Goal: Information Seeking & Learning: Learn about a topic

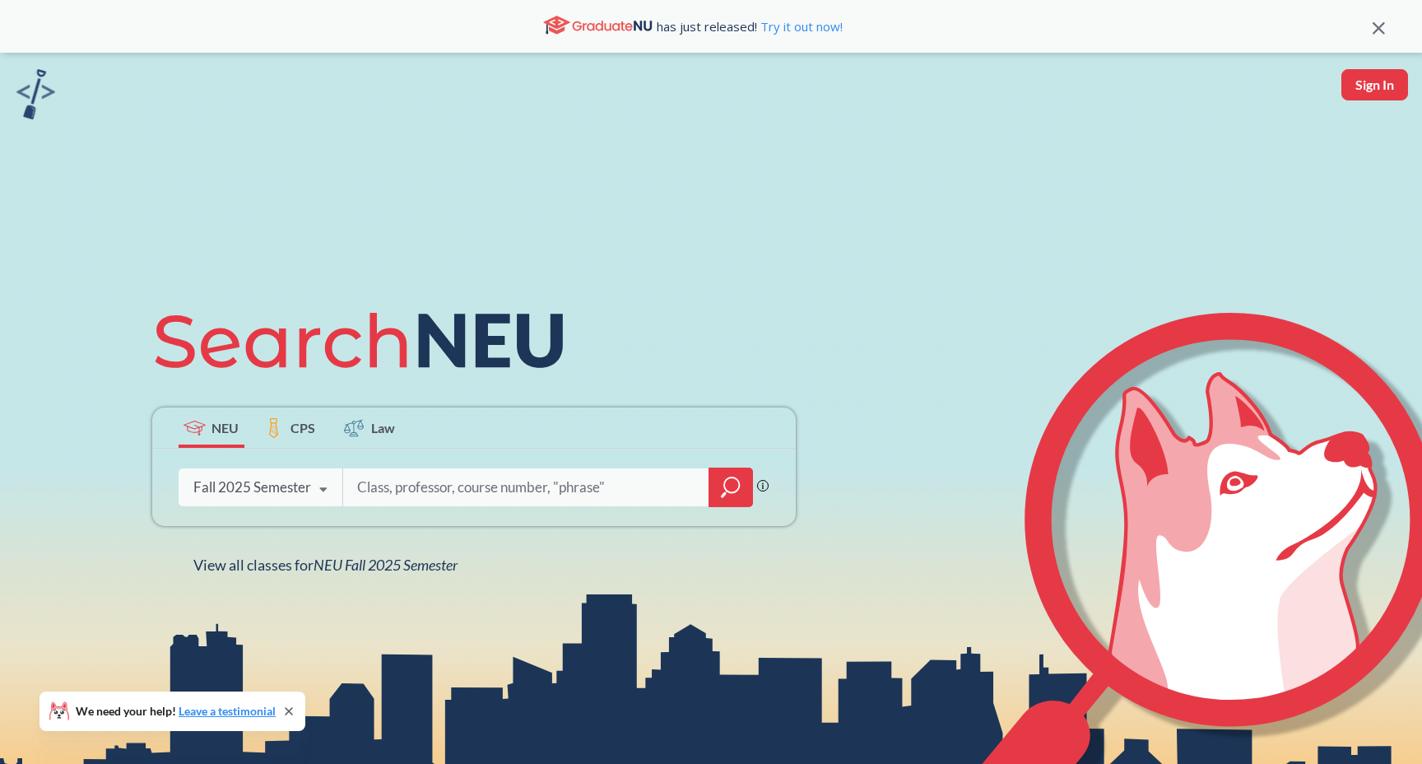
click at [290, 502] on div "Fall 2025 Semester Fall 2025 Semester Summer 2 2025 Semester Summer Full 2025 S…" at bounding box center [261, 487] width 164 height 41
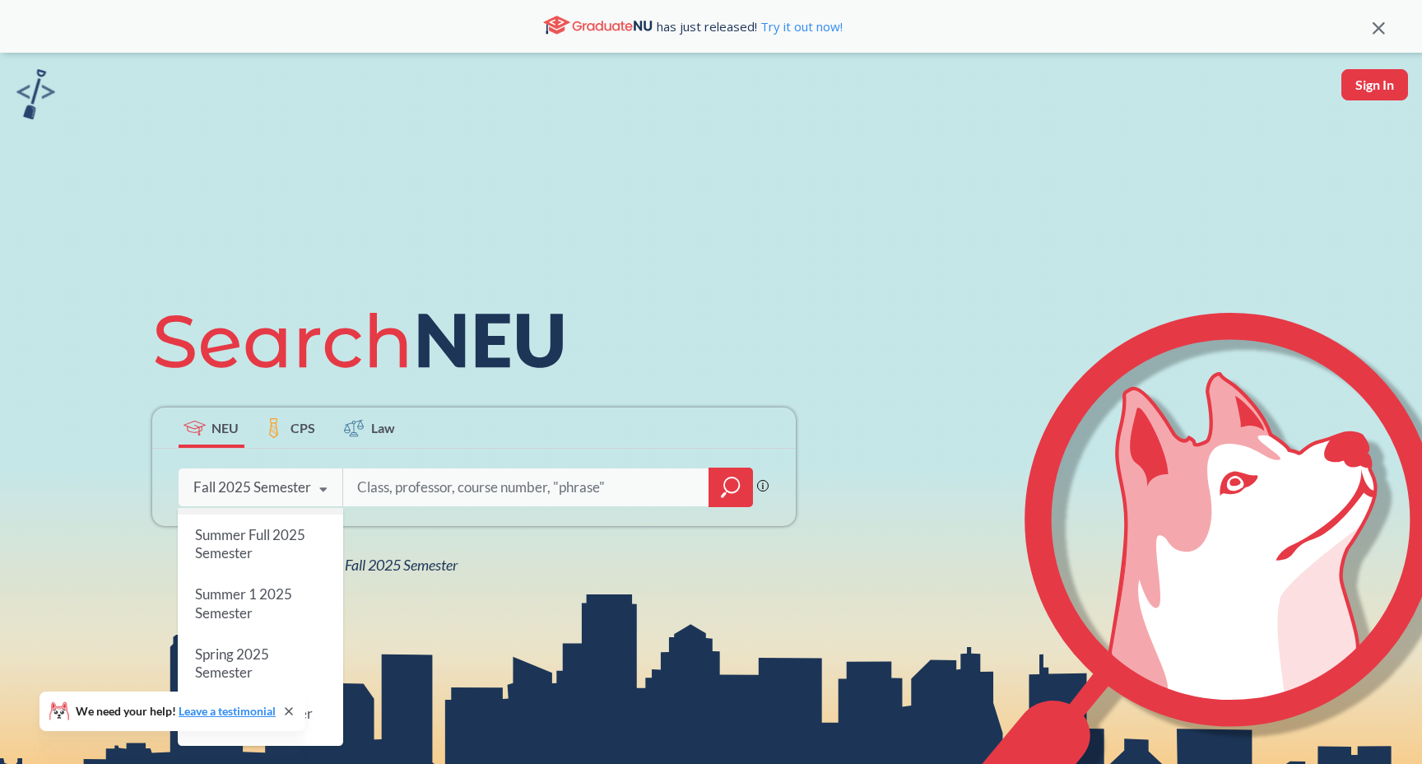
scroll to position [97, 0]
click at [288, 593] on span "Summer 1 2025 Semester" at bounding box center [242, 601] width 97 height 35
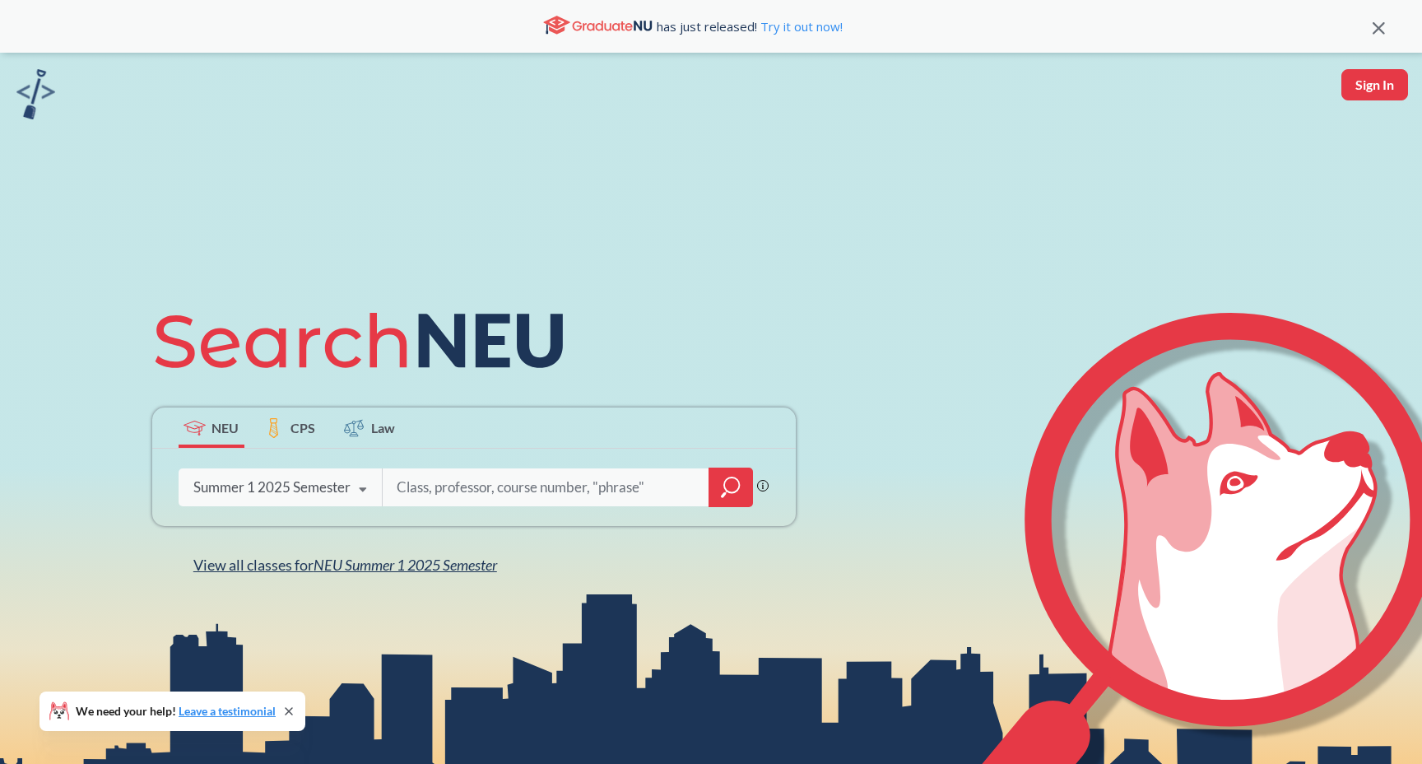
click at [328, 561] on span "NEU Summer 1 2025 Semester" at bounding box center [406, 565] width 184 height 18
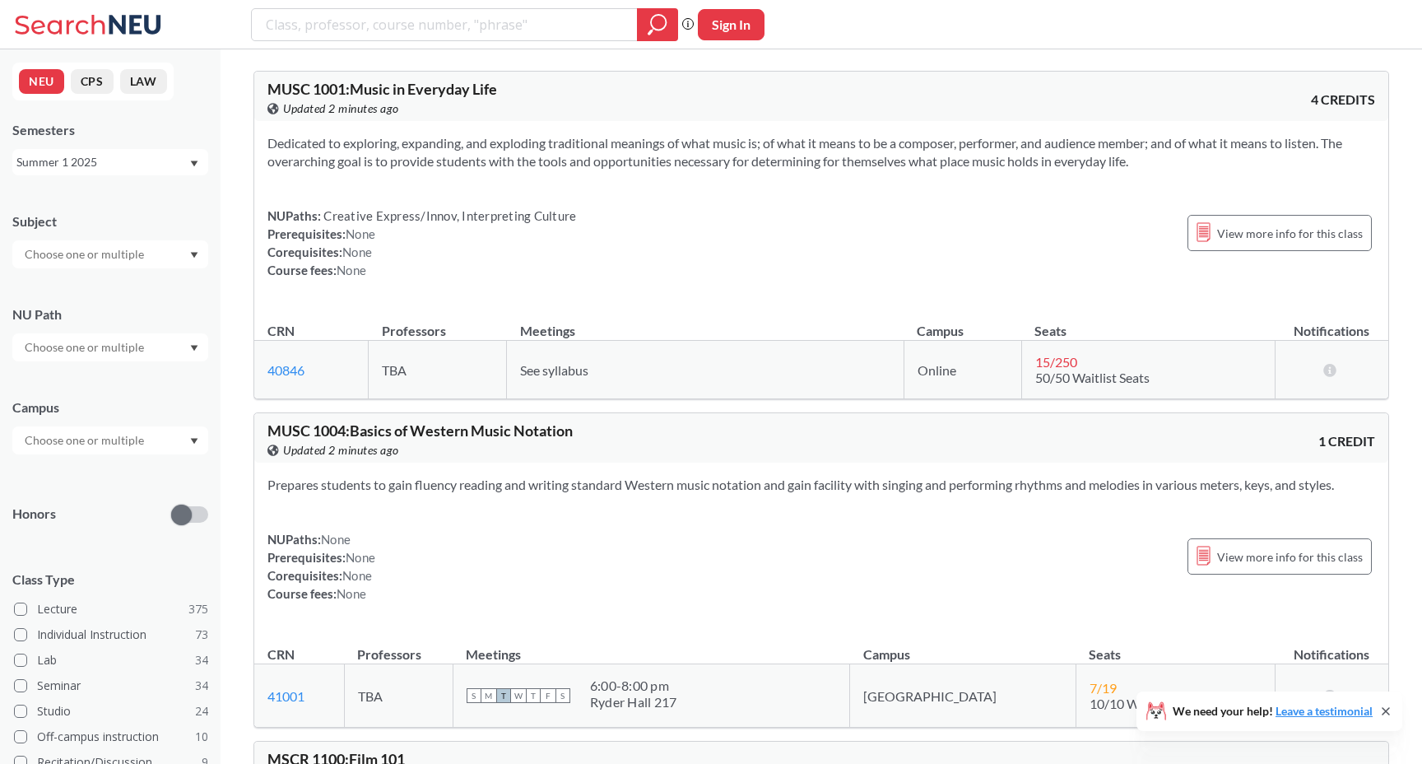
click at [139, 246] on input "text" at bounding box center [85, 254] width 138 height 20
type input "ee"
click at [139, 272] on div "EECE ( 17 ) Electrical and Comp Engineerng" at bounding box center [110, 290] width 196 height 45
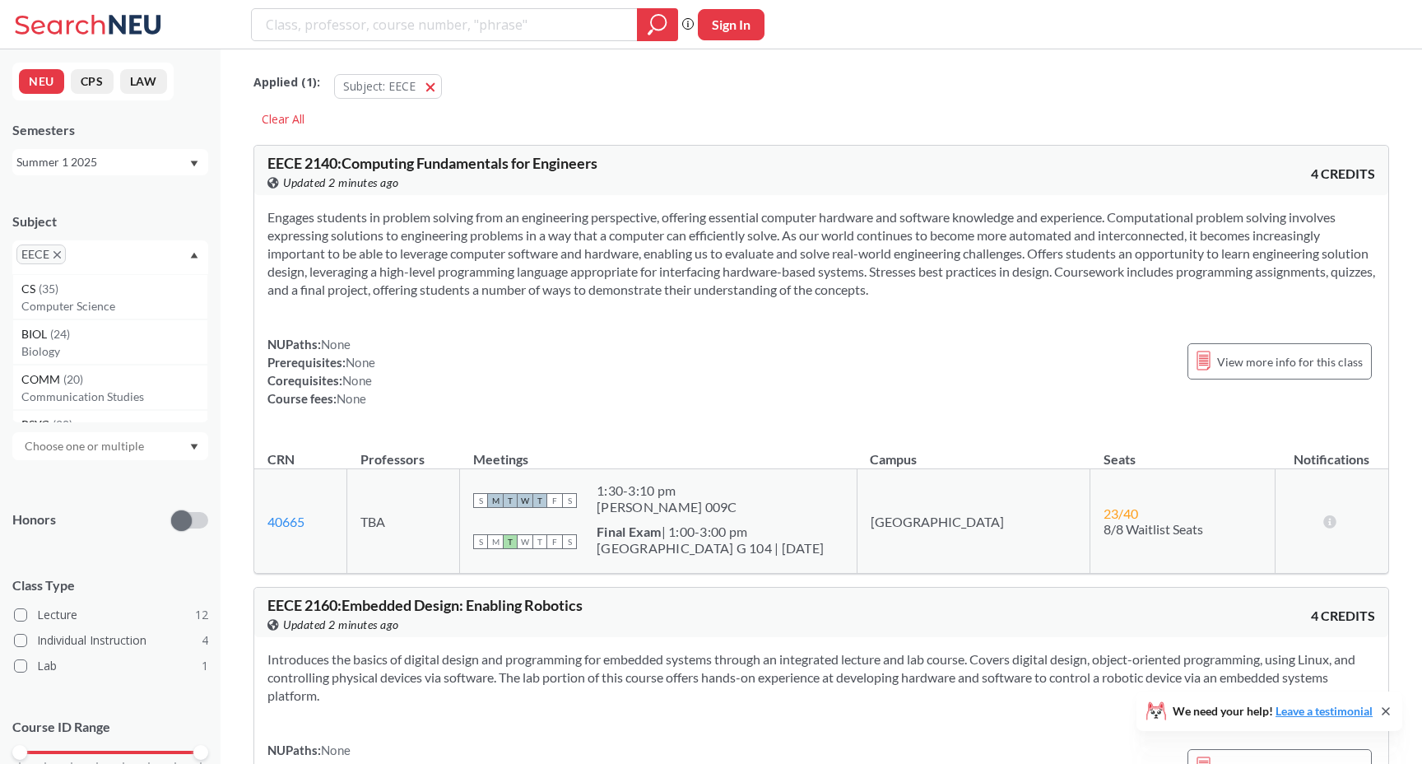
click at [143, 249] on div "EECE" at bounding box center [110, 257] width 196 height 34
click at [126, 251] on div "EECE" at bounding box center [110, 257] width 196 height 34
click at [105, 301] on p "Computer Science" at bounding box center [114, 306] width 186 height 16
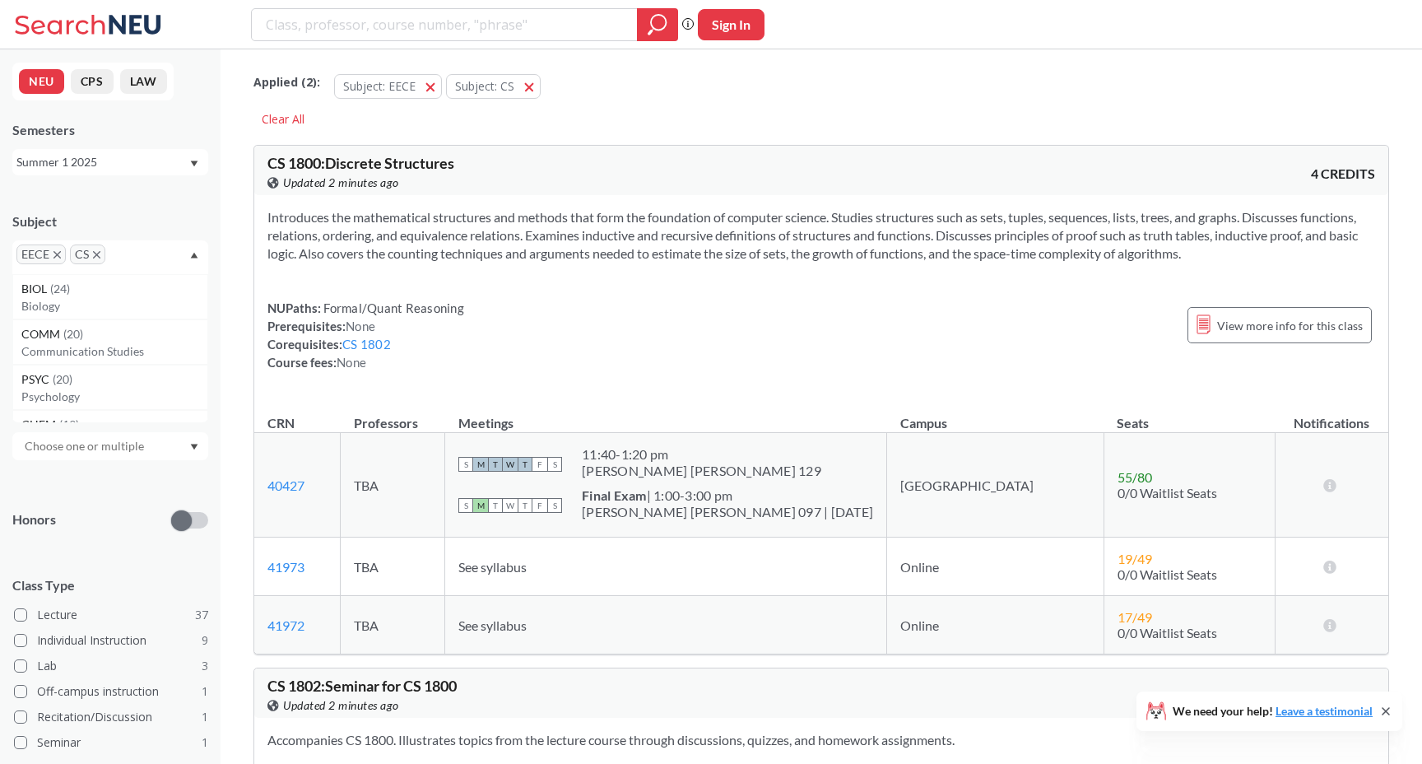
click at [372, 366] on div "NUPaths: Formal/Quant Reasoning Prerequisites: None Corequisites: CS 1802 Cours…" at bounding box center [365, 335] width 197 height 72
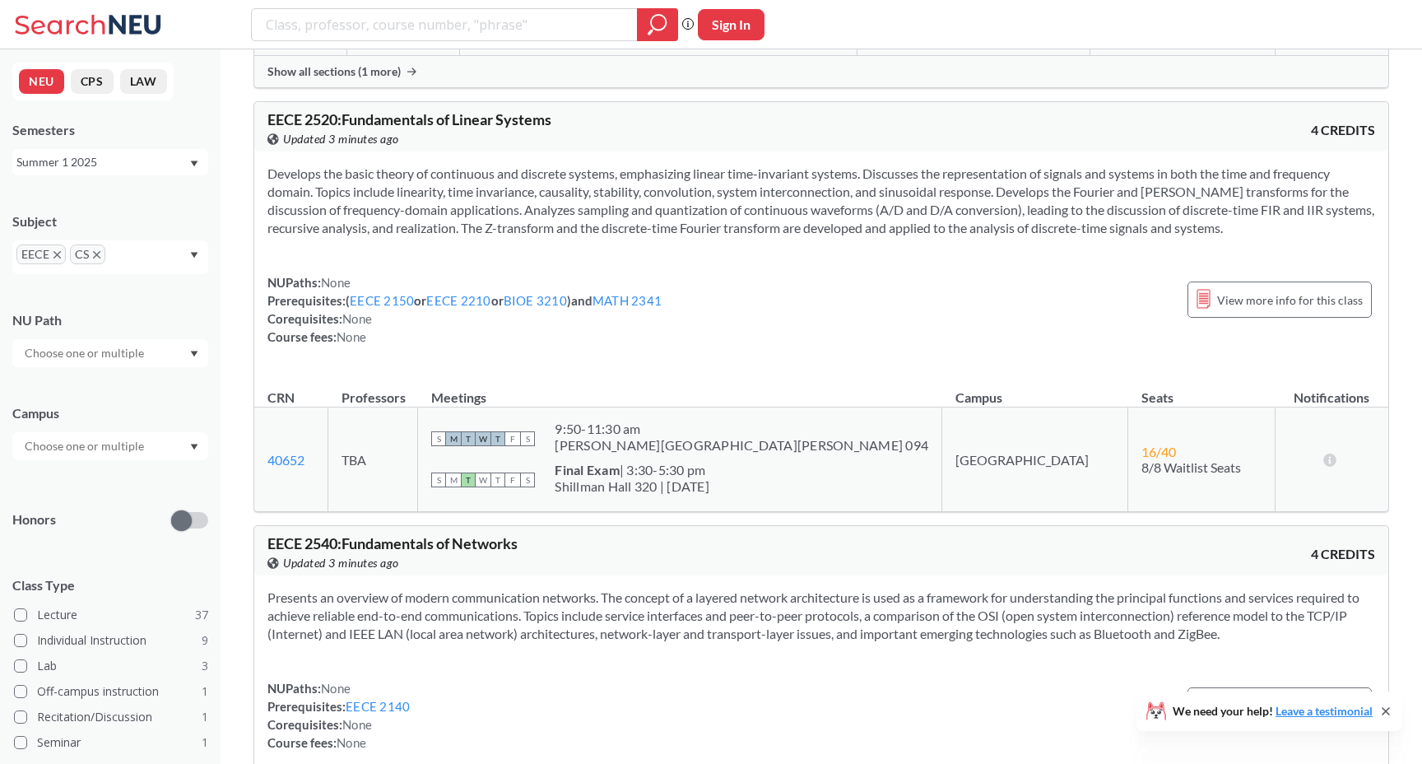
scroll to position [3618, 0]
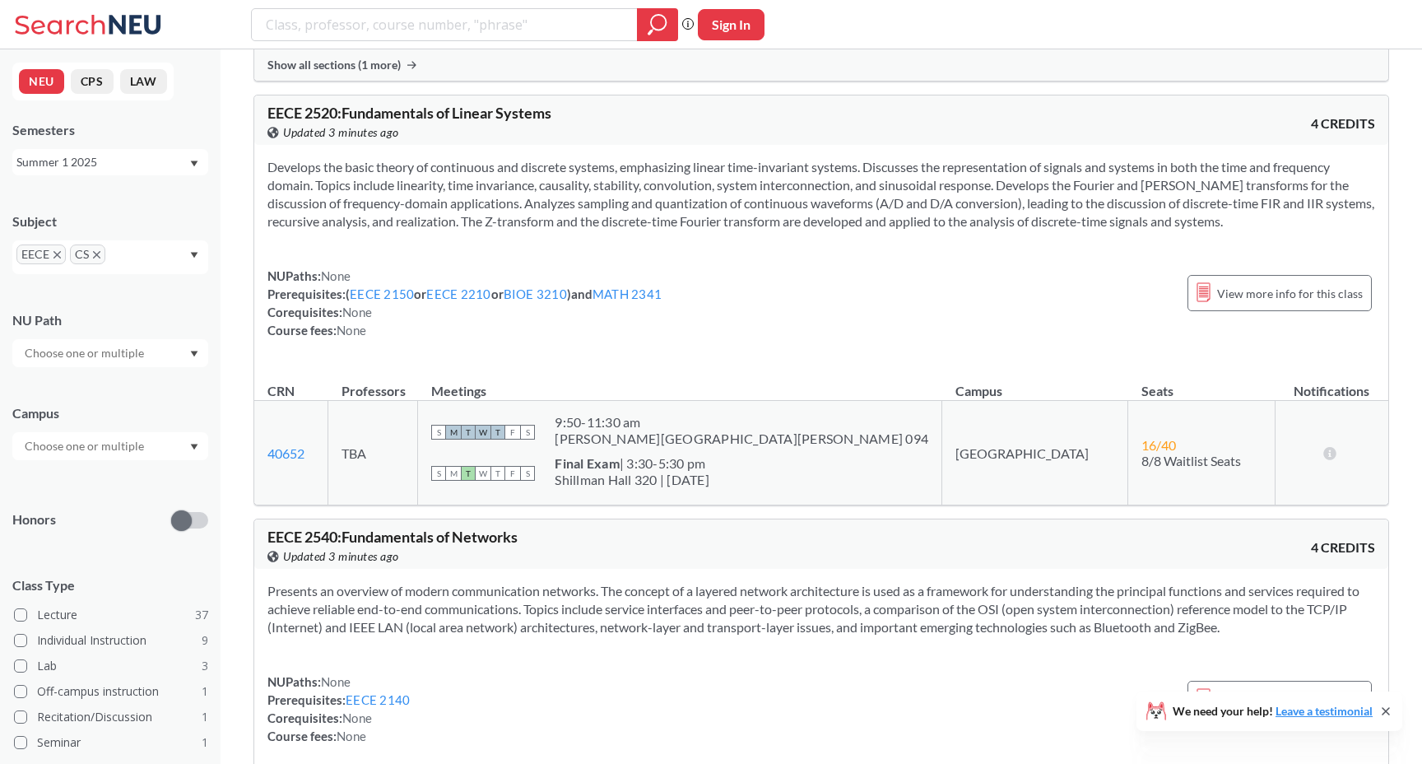
click at [840, 327] on div "NUPaths: None Prerequisites: ( EECE 2150 or EECE 2210 or BIOE 3210 ) and MATH 2…" at bounding box center [821, 303] width 1108 height 72
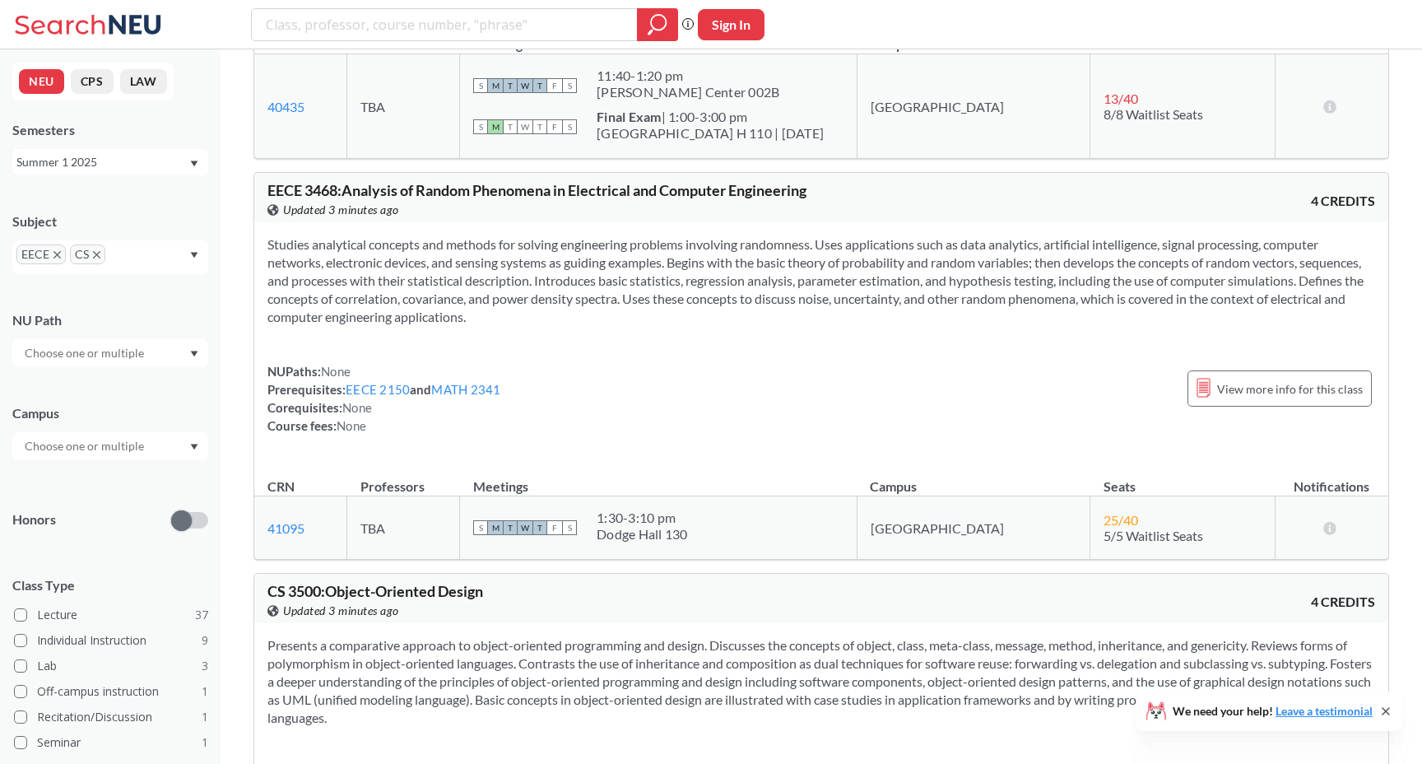
scroll to position [6825, 0]
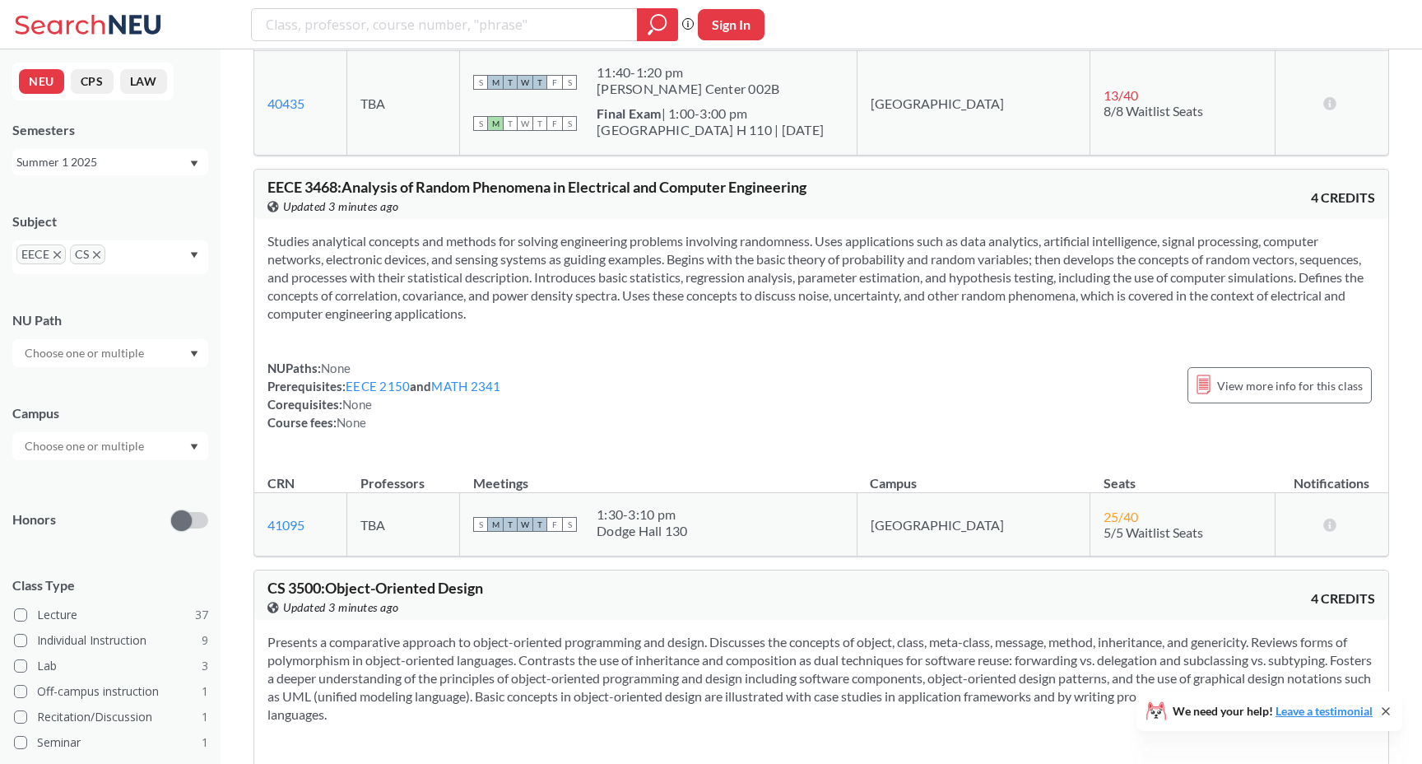
click at [799, 309] on section "Studies analytical concepts and methods for solving engineering problems involv…" at bounding box center [821, 277] width 1108 height 91
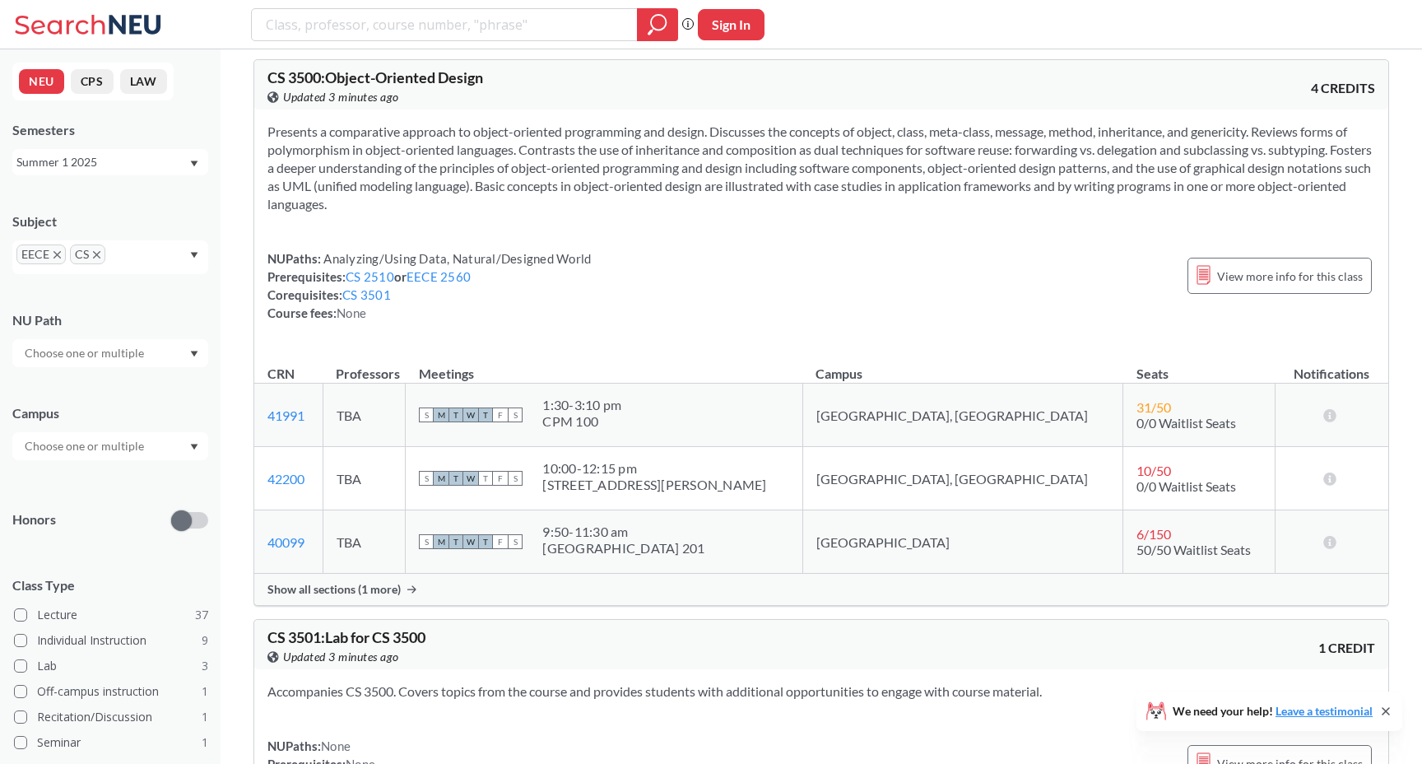
scroll to position [7333, 0]
click at [799, 309] on div "NUPaths: Analyzing/Using Data, Natural/Designed World Prerequisites: CS 2510 or…" at bounding box center [821, 288] width 1108 height 72
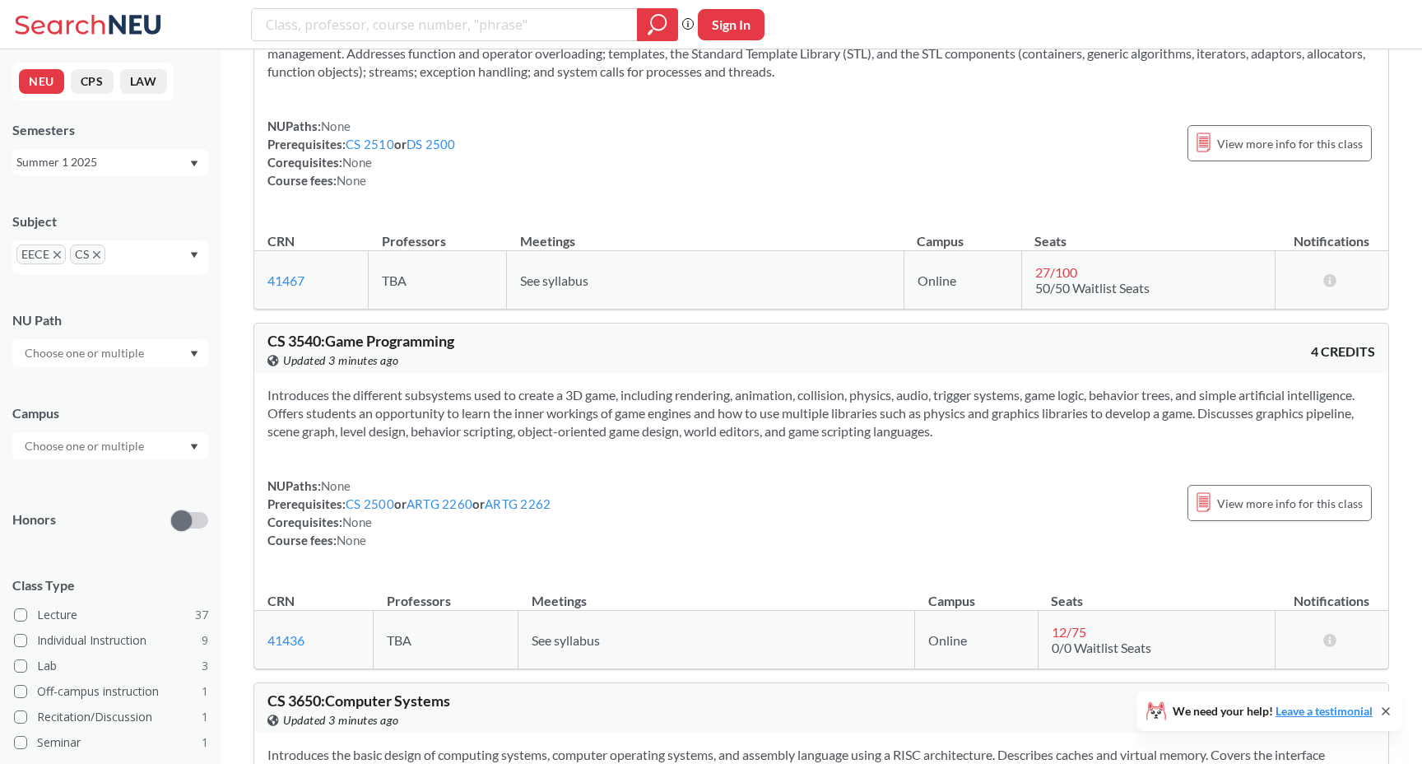
scroll to position [8596, 0]
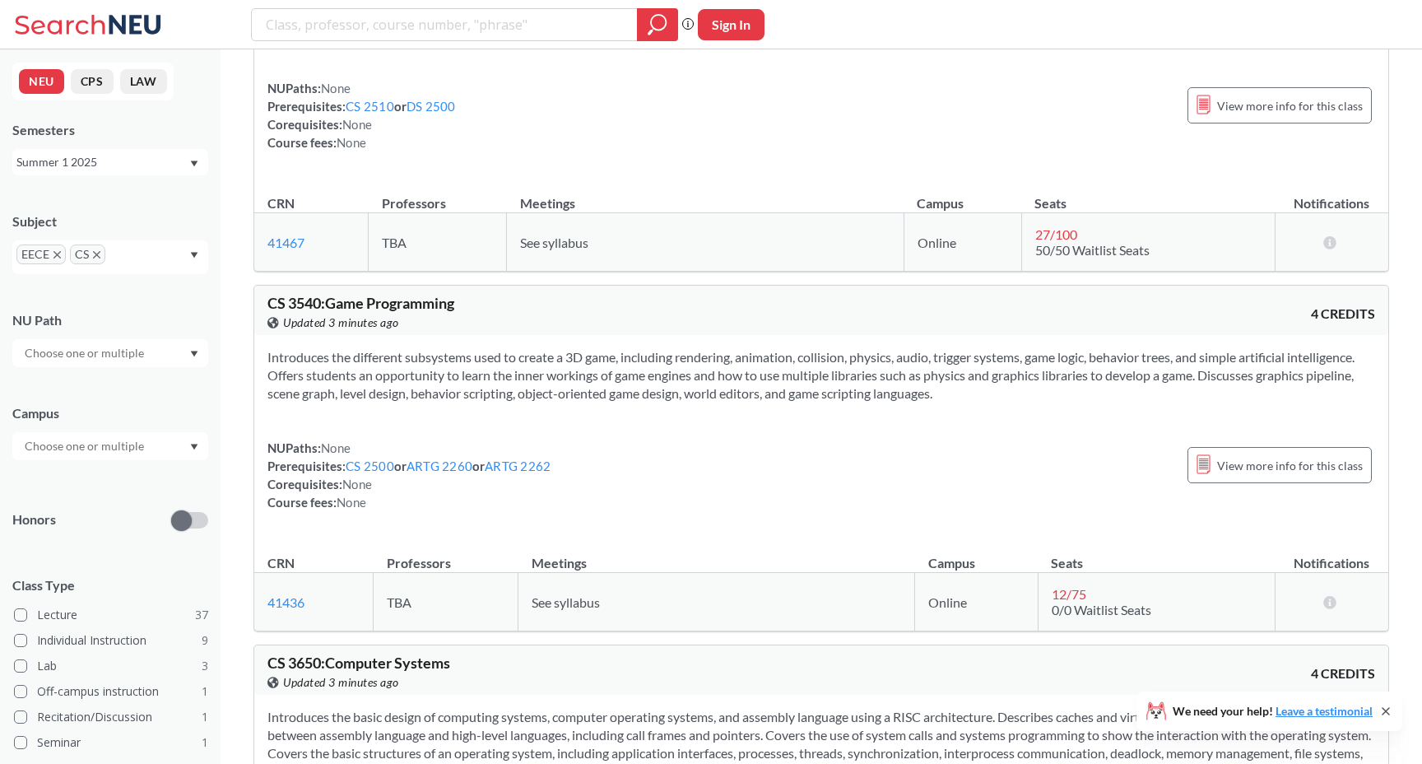
click at [1389, 709] on icon at bounding box center [1385, 711] width 13 height 13
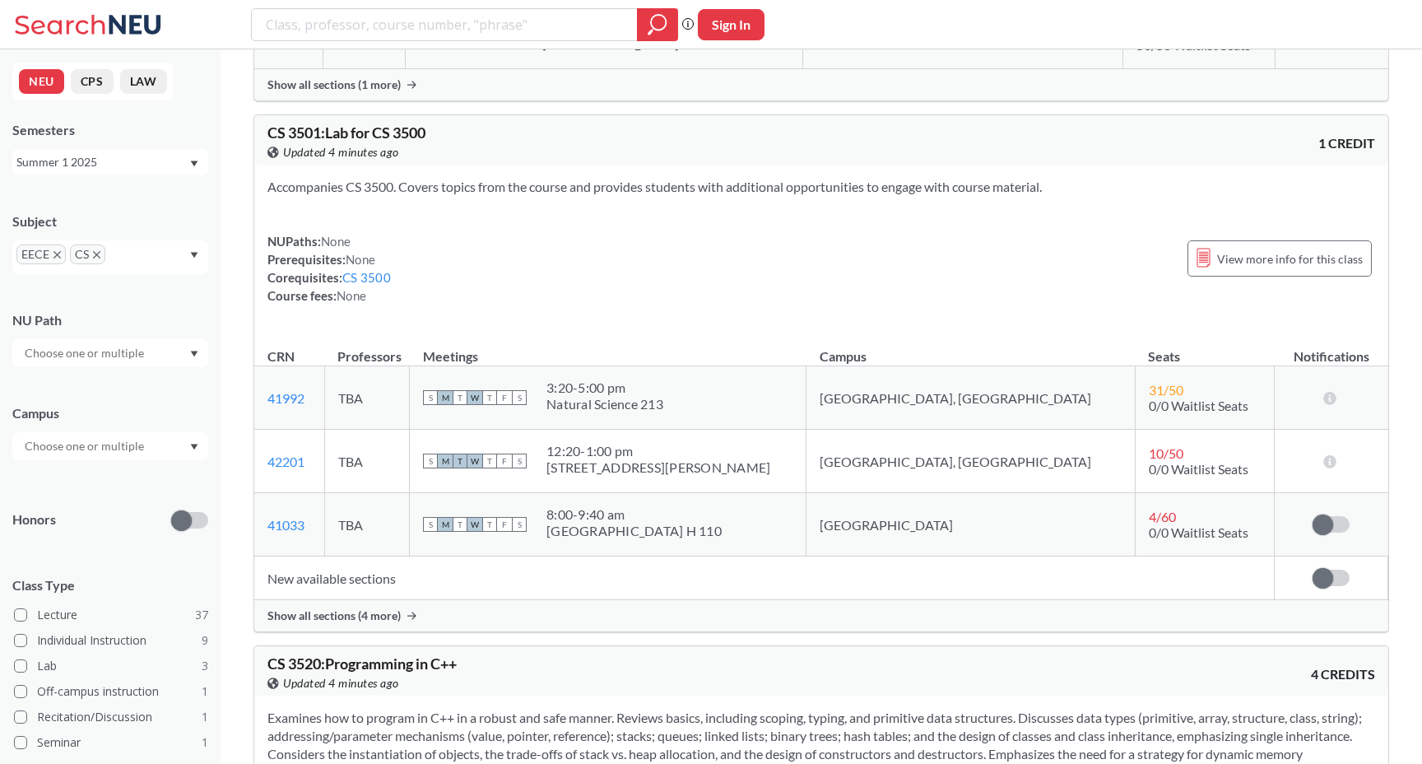
scroll to position [7348, 0]
